Goal: Information Seeking & Learning: Learn about a topic

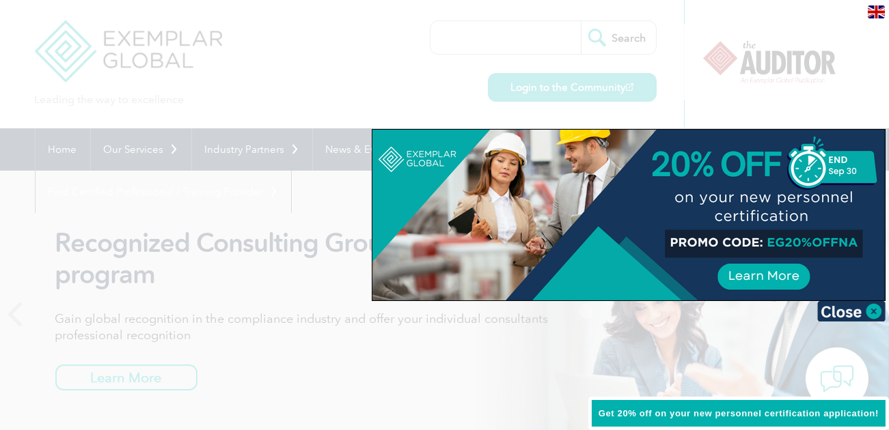
click at [179, 72] on div at bounding box center [444, 215] width 889 height 430
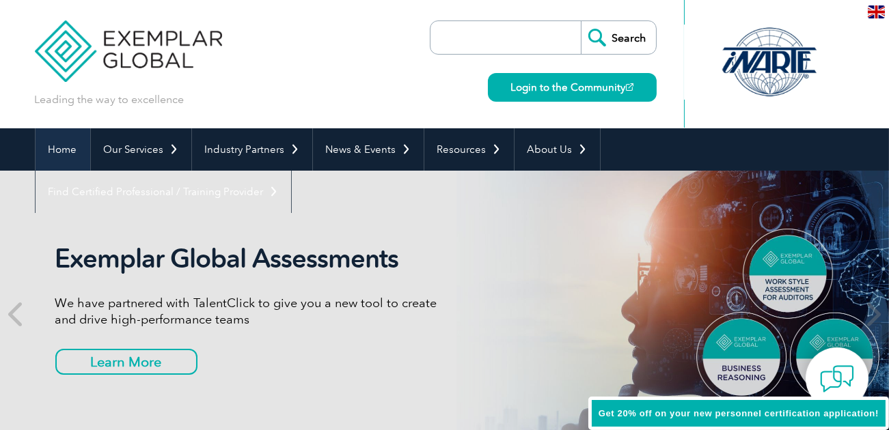
click at [54, 150] on link "Home" at bounding box center [63, 149] width 55 height 42
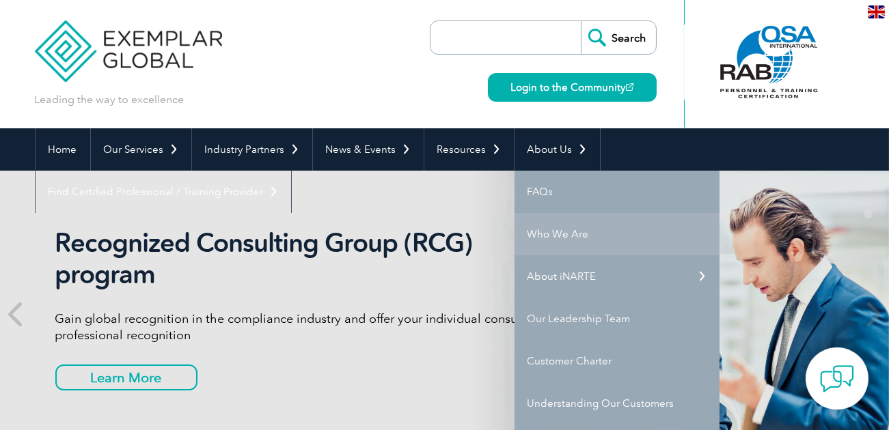
click at [550, 234] on link "Who We Are" at bounding box center [616, 234] width 205 height 42
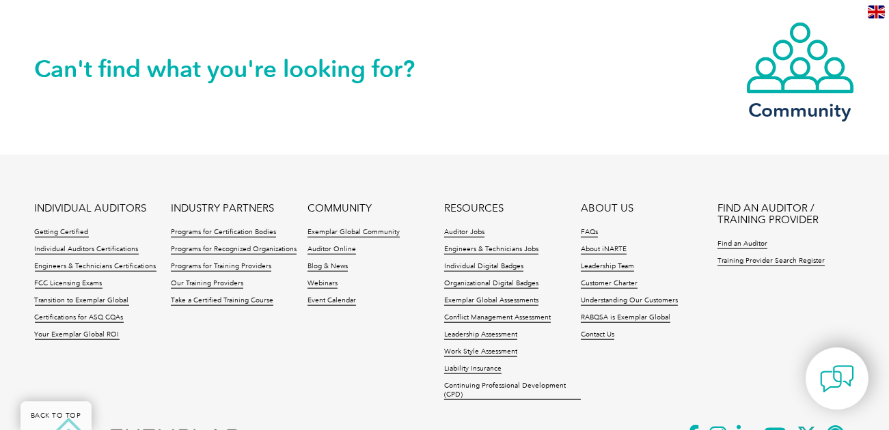
scroll to position [2591, 0]
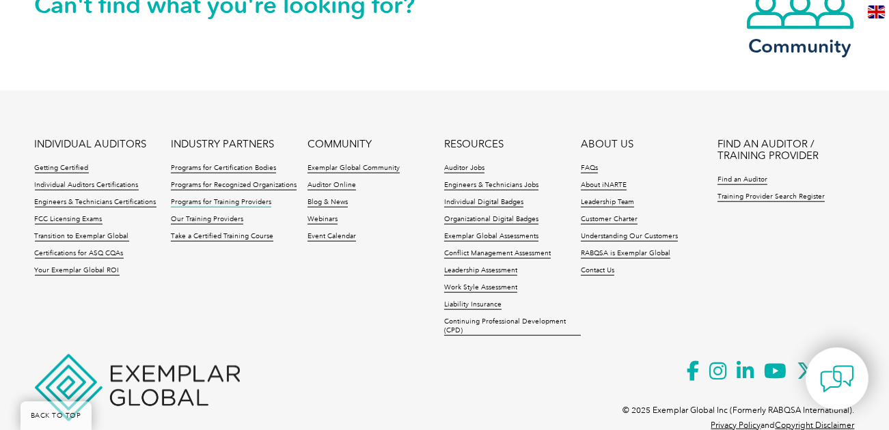
click at [232, 198] on link "Programs for Training Providers" at bounding box center [221, 203] width 100 height 10
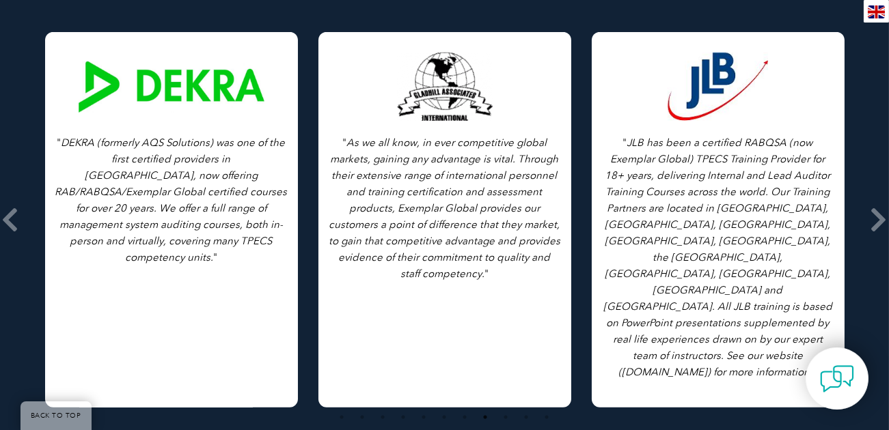
scroll to position [2171, 0]
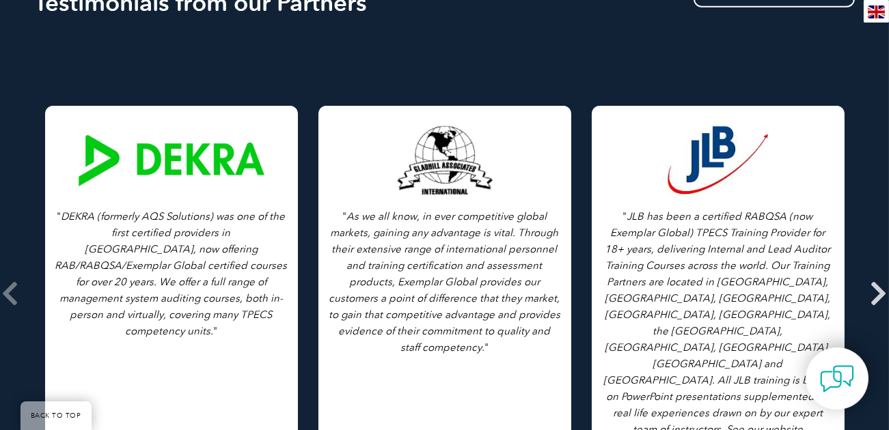
click at [876, 294] on icon at bounding box center [878, 294] width 17 height 0
click at [880, 294] on icon at bounding box center [878, 294] width 17 height 0
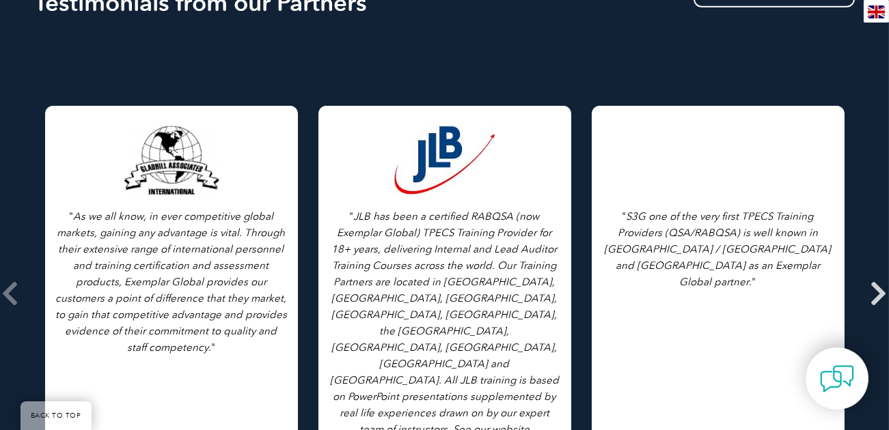
click at [880, 294] on icon at bounding box center [878, 294] width 17 height 0
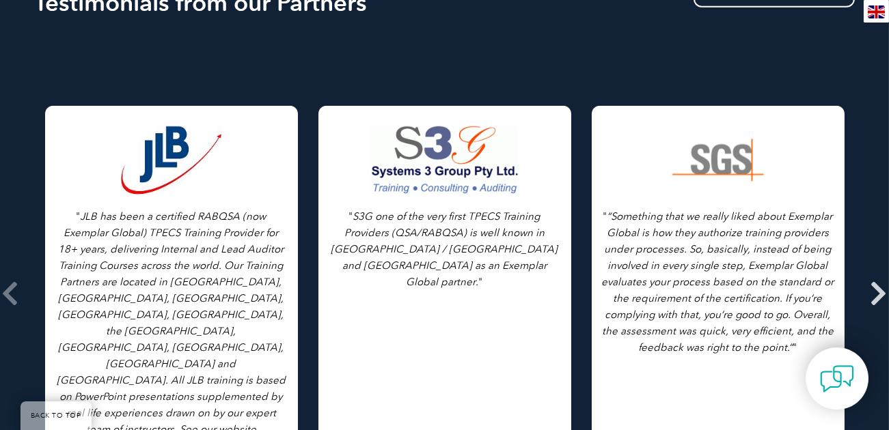
click at [876, 294] on icon at bounding box center [878, 294] width 17 height 0
